Goal: Navigation & Orientation: Find specific page/section

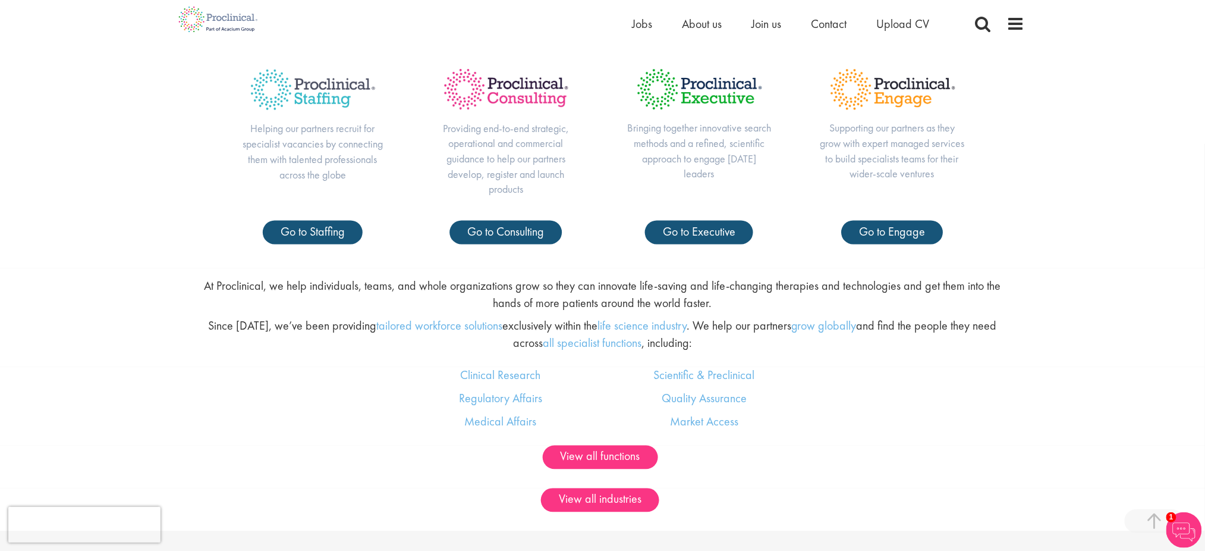
scroll to position [181, 0]
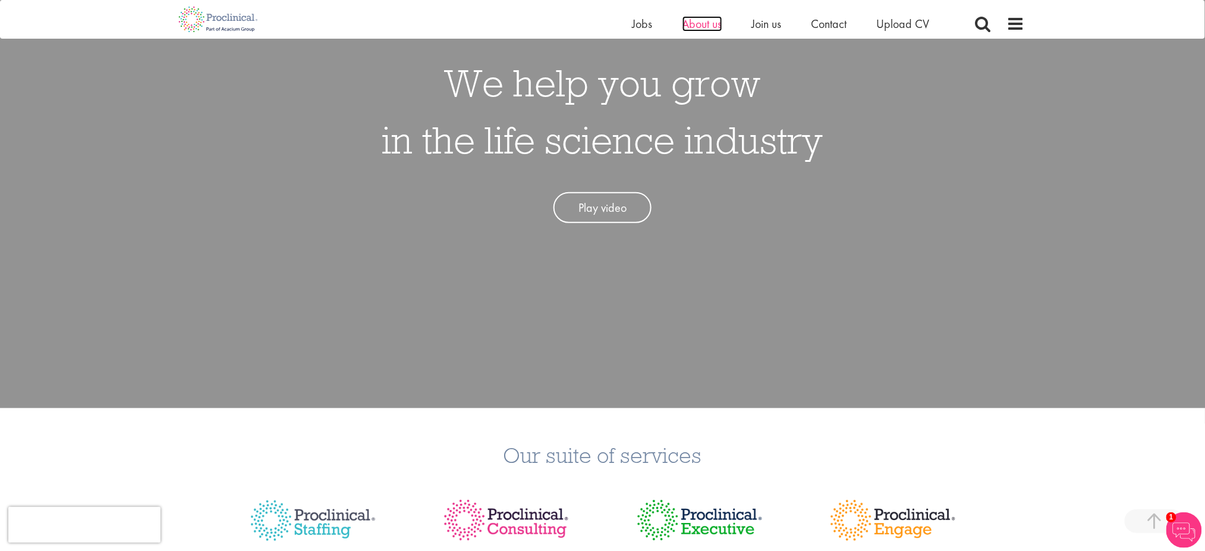
click at [705, 28] on span "About us" at bounding box center [703, 23] width 40 height 15
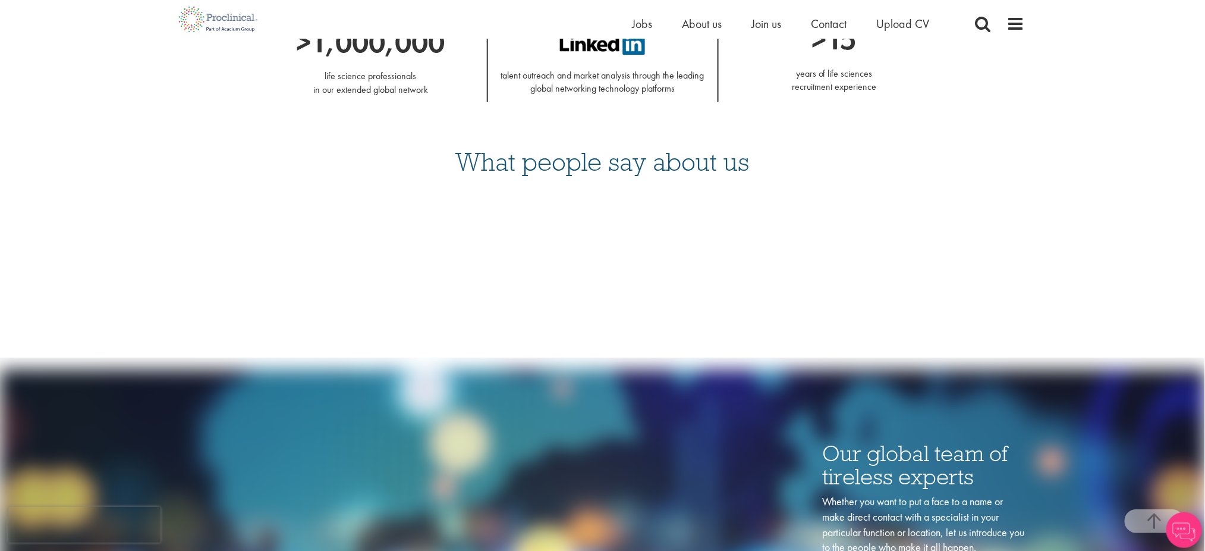
scroll to position [1928, 0]
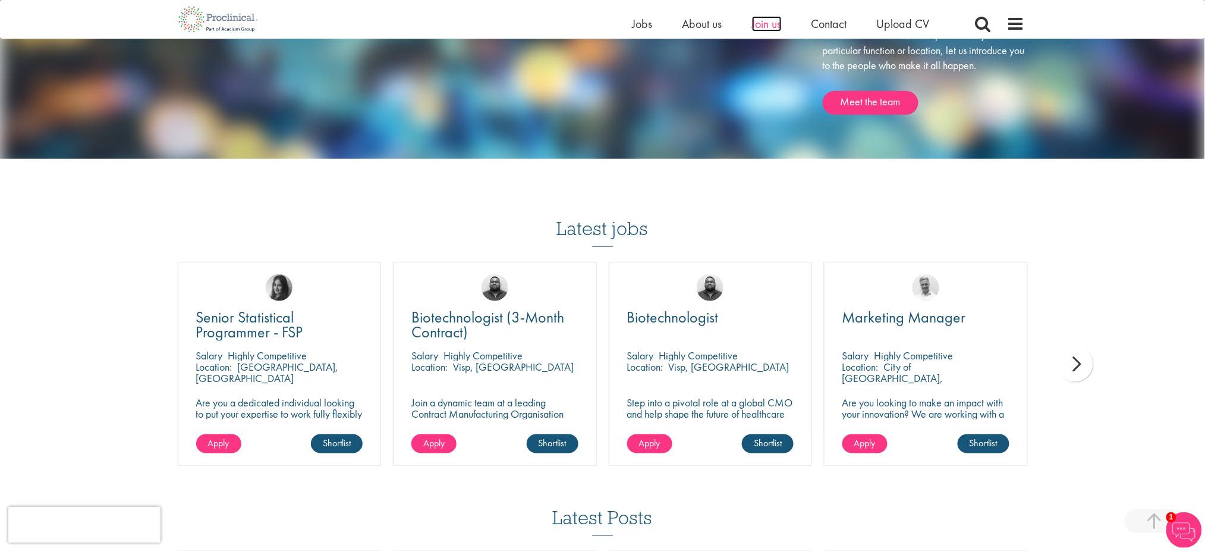
click at [768, 27] on span "Join us" at bounding box center [767, 23] width 30 height 15
